Goal: Obtain resource: Download file/media

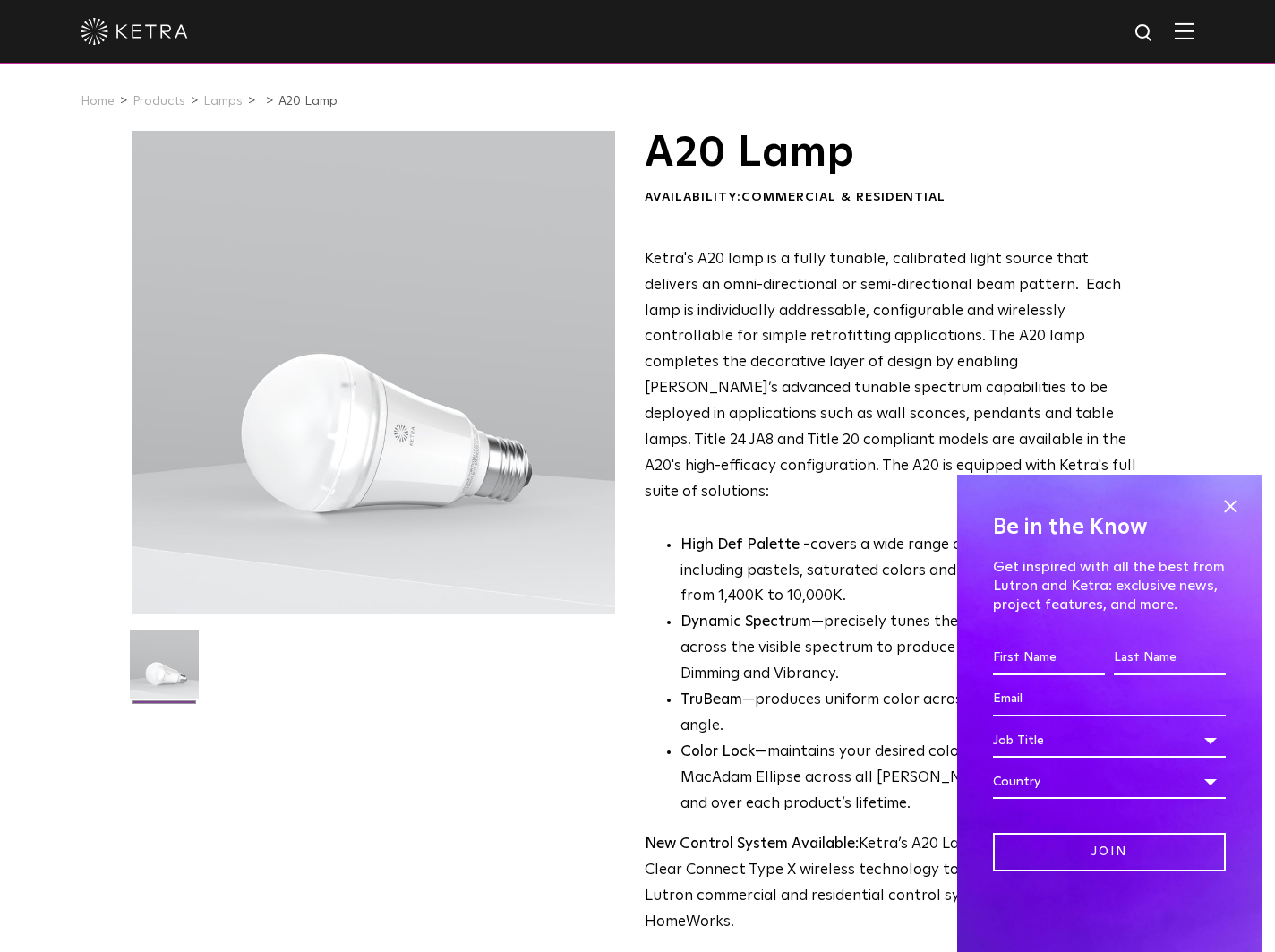
click at [399, 430] on div at bounding box center [373, 372] width 485 height 484
click at [1223, 493] on span at bounding box center [1230, 505] width 27 height 27
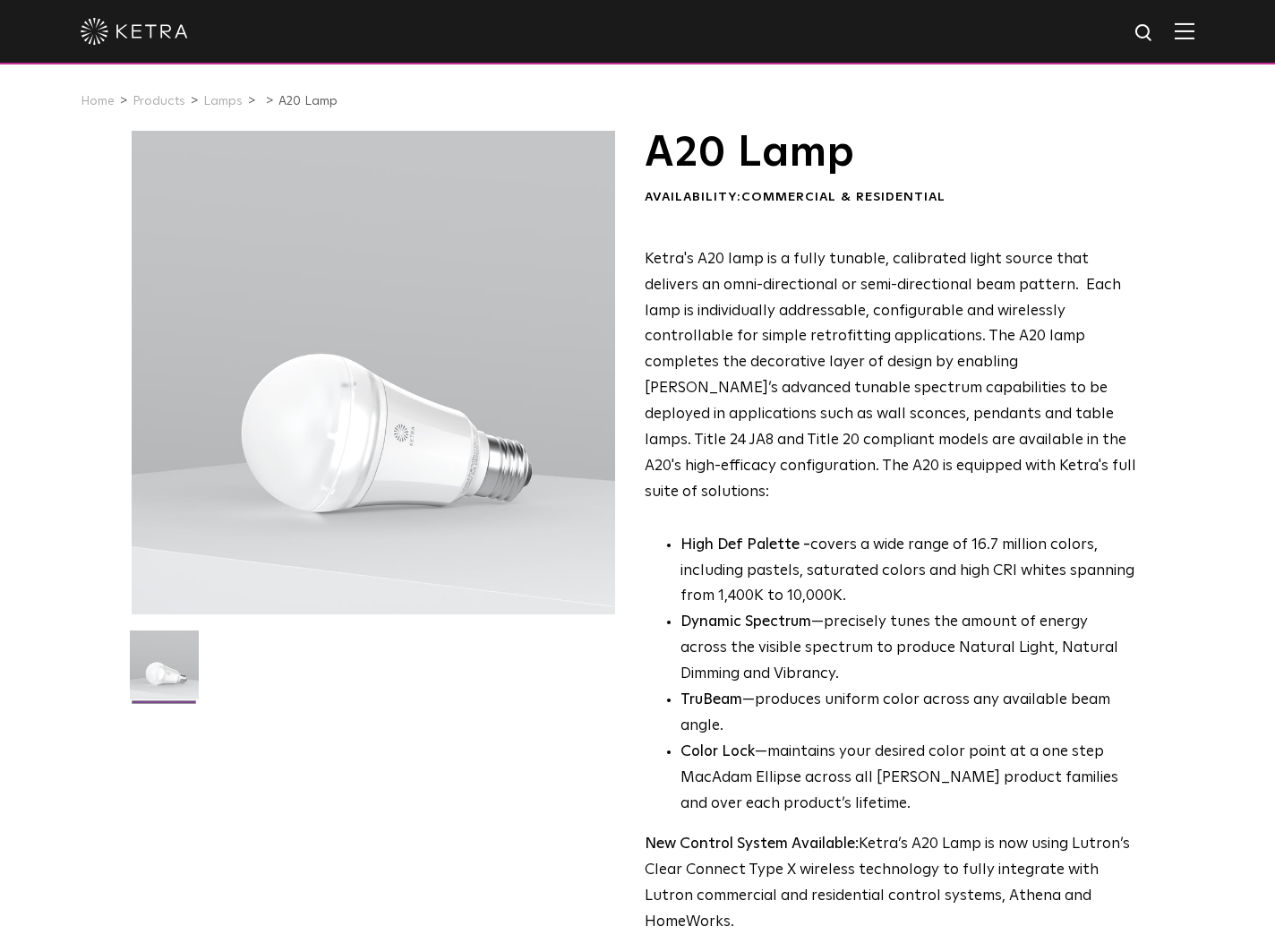
scroll to position [509, 0]
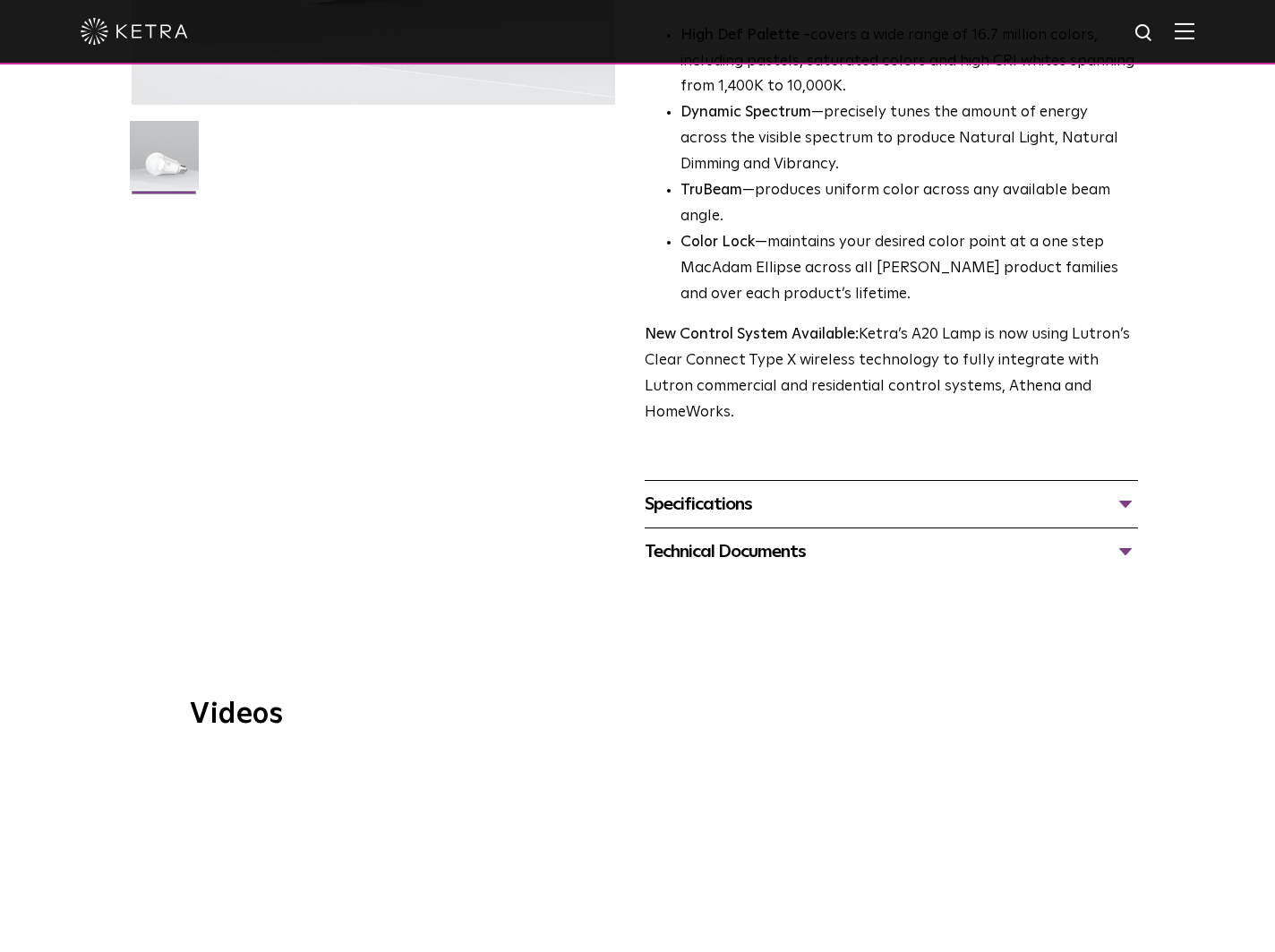
click at [759, 489] on div "Specifications" at bounding box center [891, 503] width 493 height 29
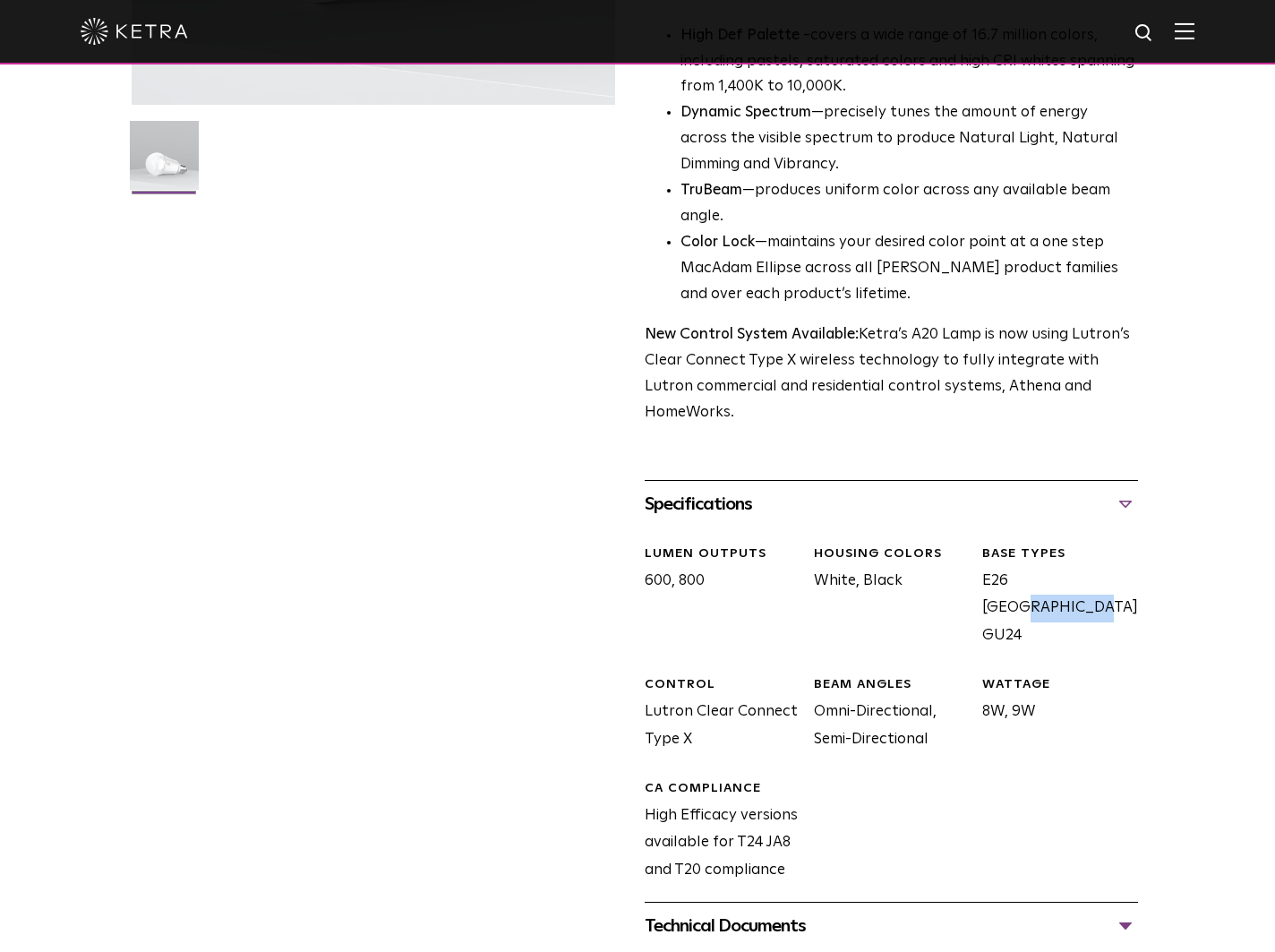
drag, startPoint x: 985, startPoint y: 532, endPoint x: 1053, endPoint y: 533, distance: 68.0
click at [1053, 546] on div "BASE TYPES E26 [GEOGRAPHIC_DATA], GU24" at bounding box center [1054, 597] width 170 height 104
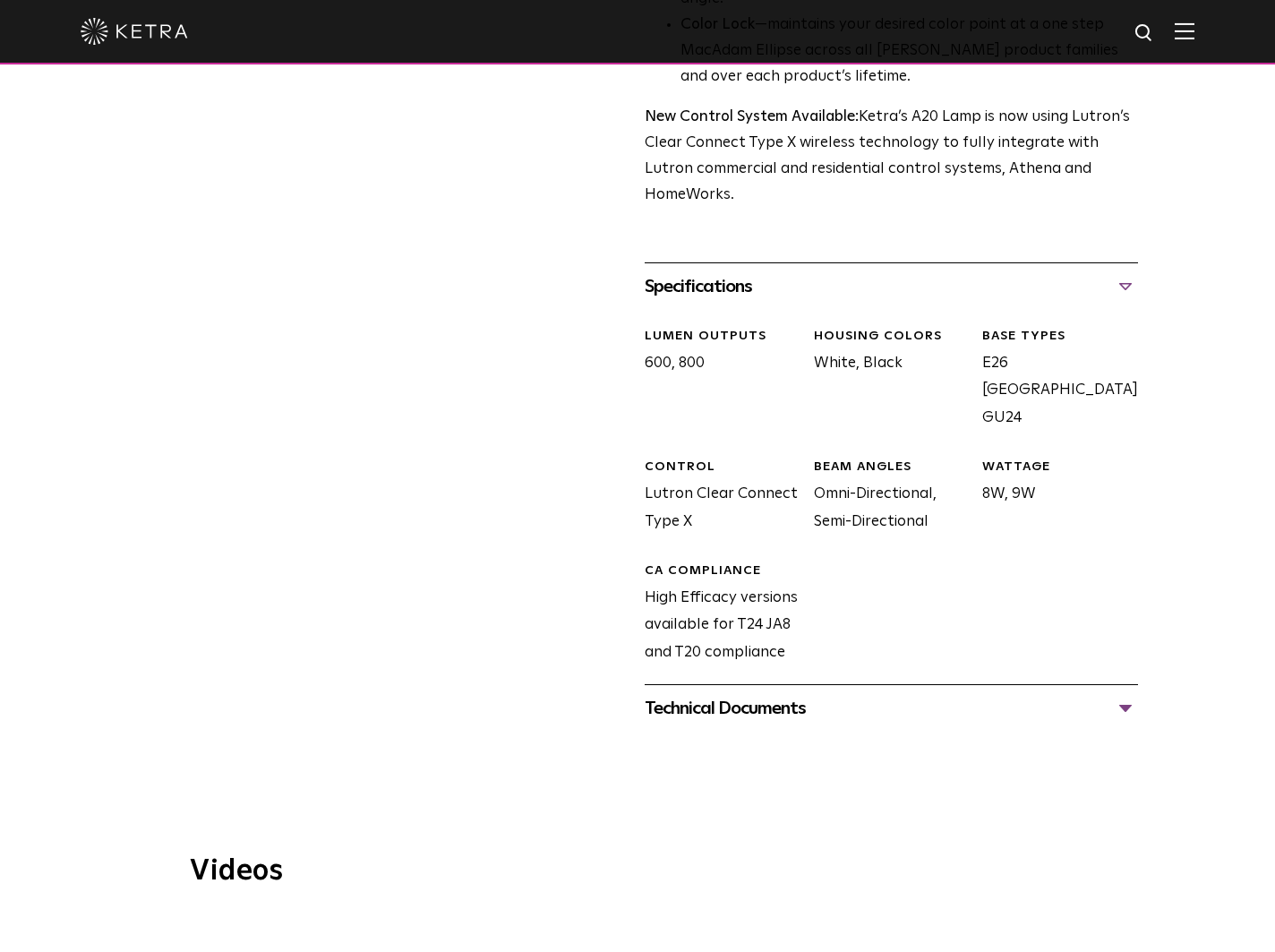
scroll to position [763, 0]
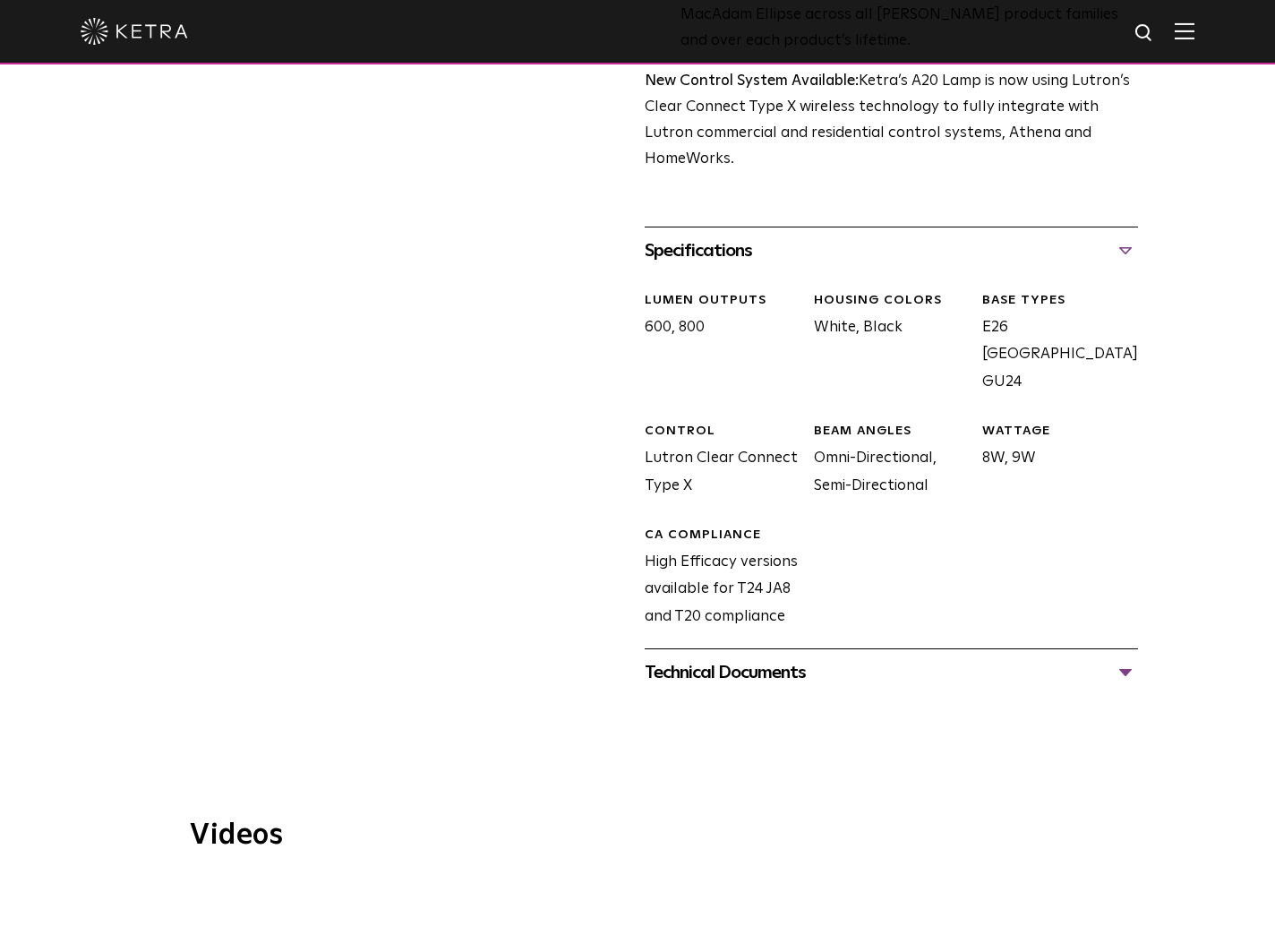
click at [723, 648] on div "Technical Documents A20 Specification Sheet A20 Installation Guide A20 CAD Draw…" at bounding box center [891, 672] width 493 height 47
click at [740, 658] on div "Technical Documents" at bounding box center [891, 672] width 493 height 29
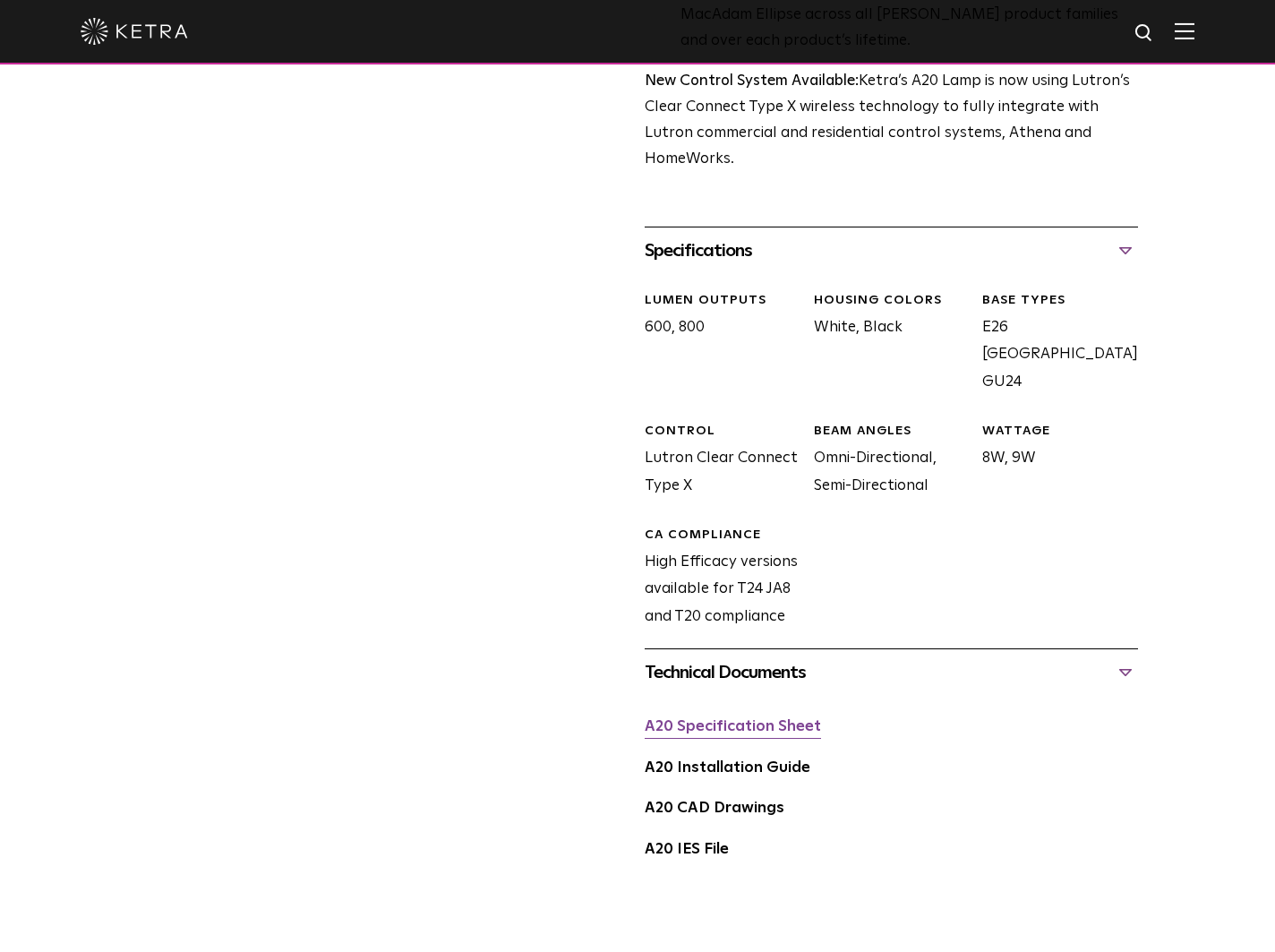
click at [722, 719] on link "A20 Specification Sheet" at bounding box center [732, 726] width 177 height 15
